Goal: Check status: Check status

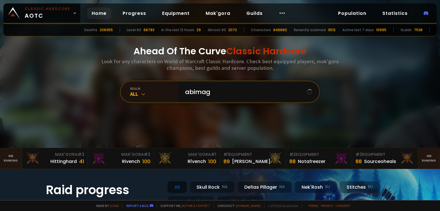
type input "abimage"
click at [192, 102] on div "realm All" at bounding box center [220, 91] width 200 height 23
click at [201, 95] on input "text" at bounding box center [246, 92] width 130 height 21
type input "abigmage"
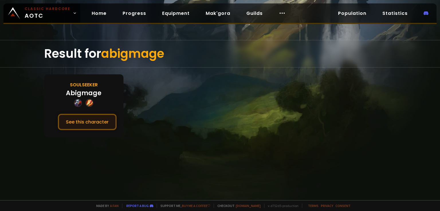
click at [93, 118] on button "See this character" at bounding box center [87, 122] width 59 height 16
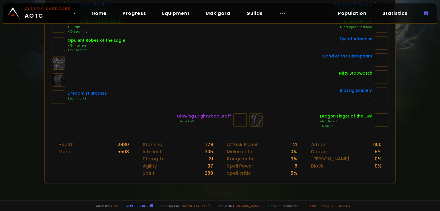
scroll to position [143, 0]
